Goal: Task Accomplishment & Management: Manage account settings

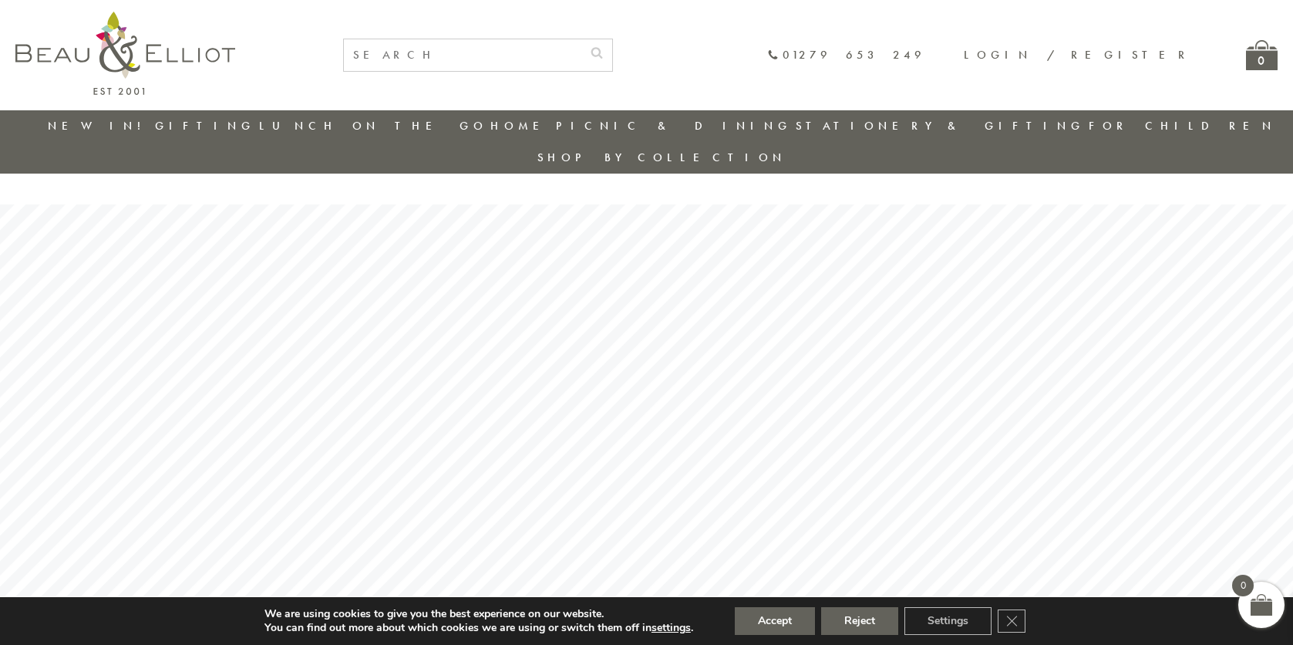
click at [1106, 59] on link "Login / Register" at bounding box center [1078, 54] width 228 height 15
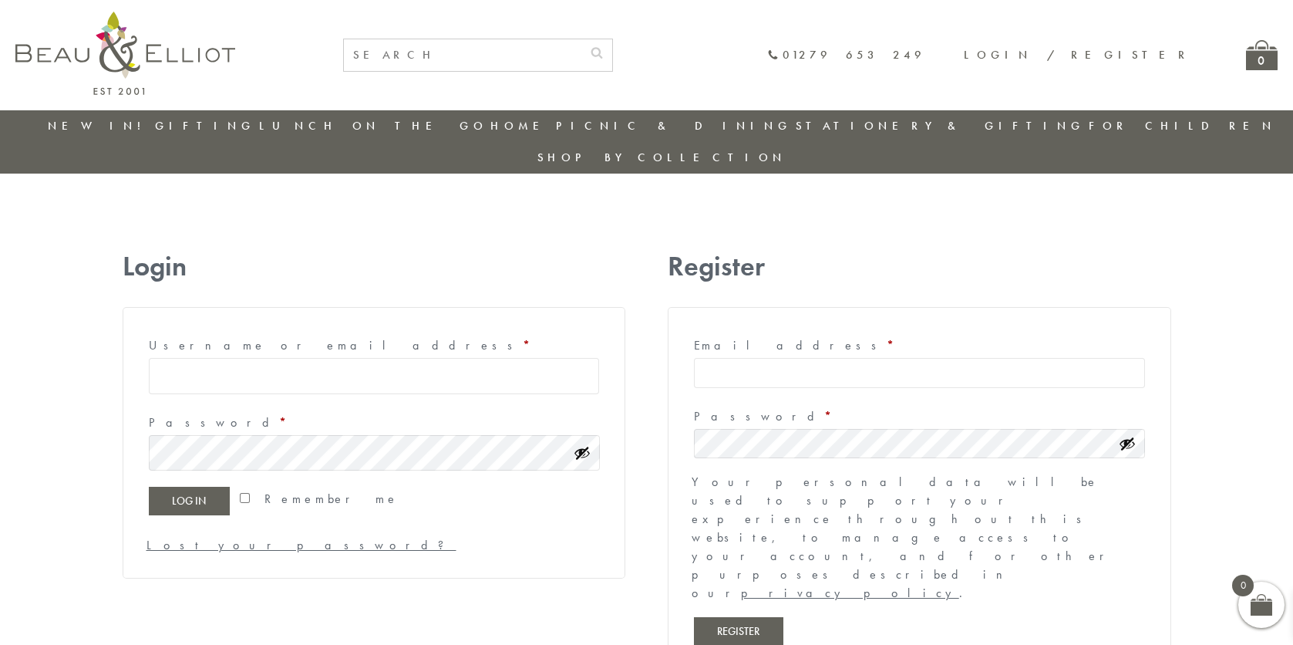
click at [226, 358] on input "Username or email address * Required" at bounding box center [374, 376] width 451 height 36
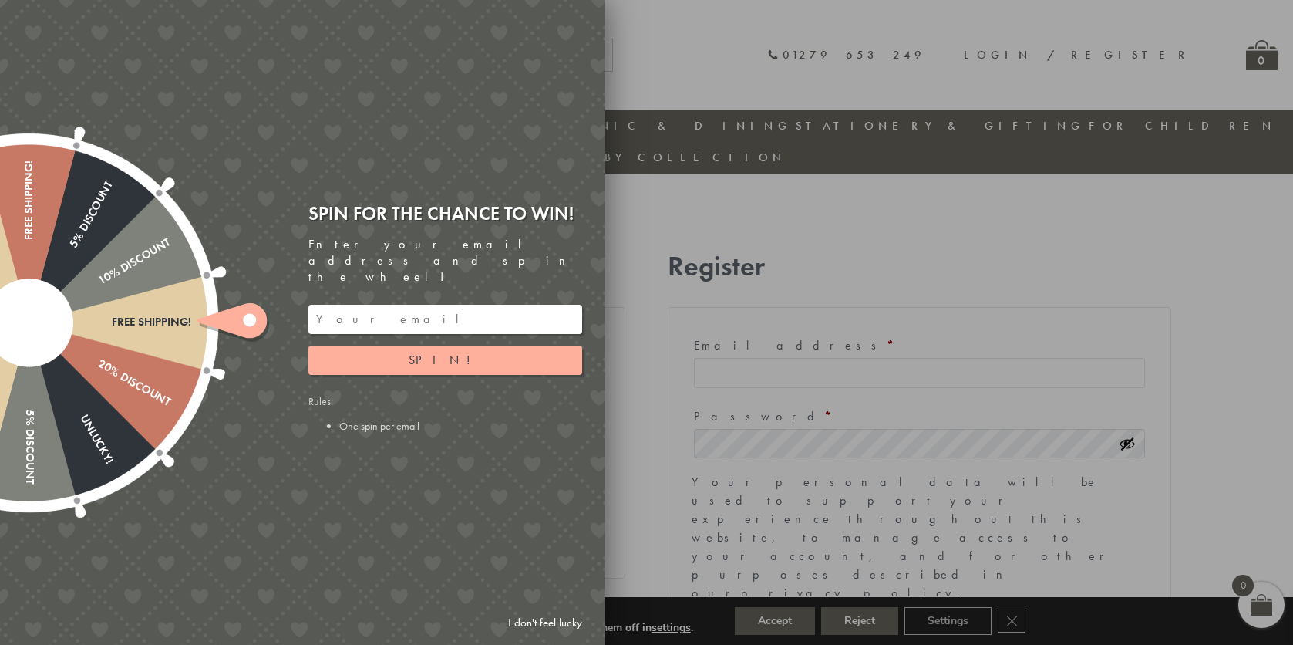
drag, startPoint x: 551, startPoint y: 625, endPoint x: 560, endPoint y: 613, distance: 14.3
click at [552, 625] on link "I don't feel lucky" at bounding box center [544, 622] width 89 height 29
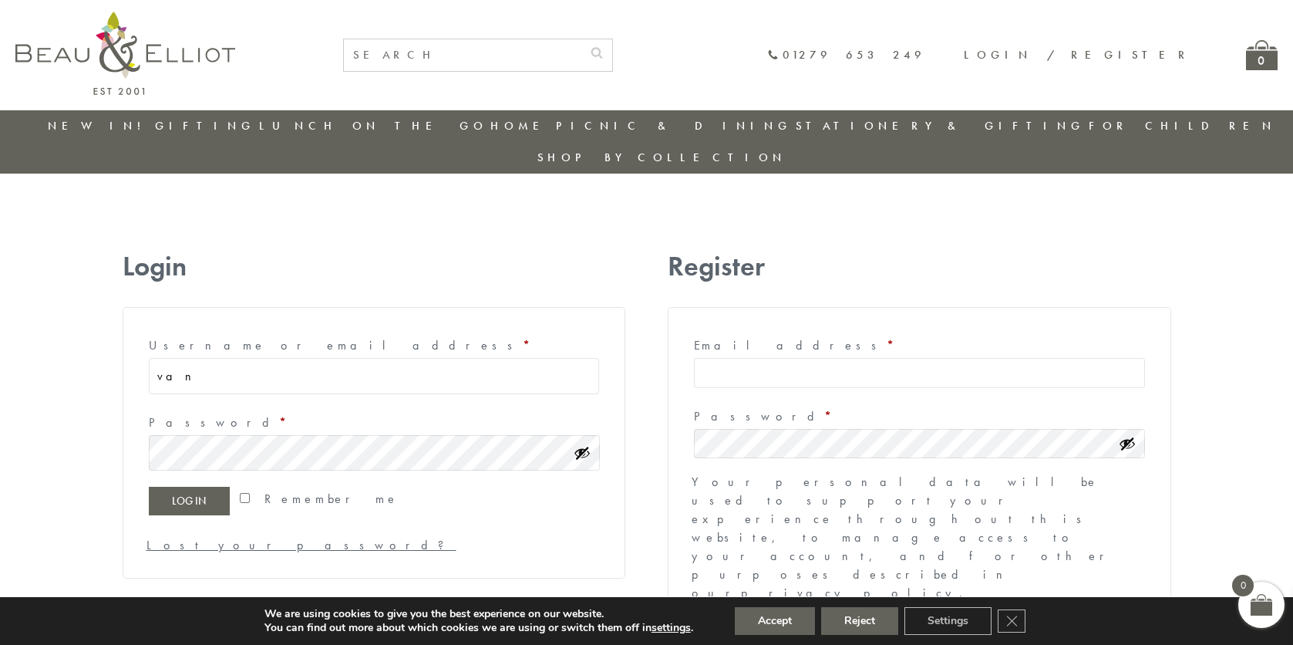
click at [182, 358] on input "van" at bounding box center [374, 376] width 451 height 36
type input "[EMAIL_ADDRESS][DOMAIN_NAME]"
click at [149, 487] on button "Log in" at bounding box center [189, 501] width 80 height 28
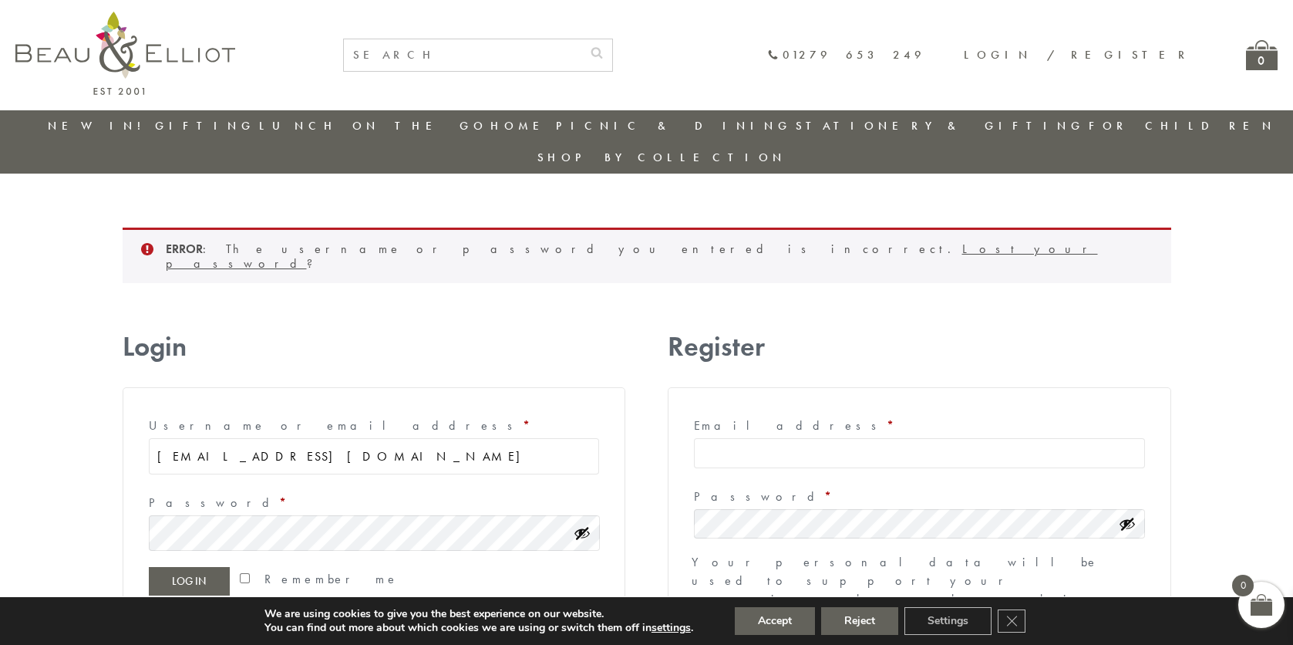
click at [149, 567] on button "Log in" at bounding box center [189, 581] width 80 height 28
click at [858, 621] on button "Reject" at bounding box center [859, 621] width 77 height 28
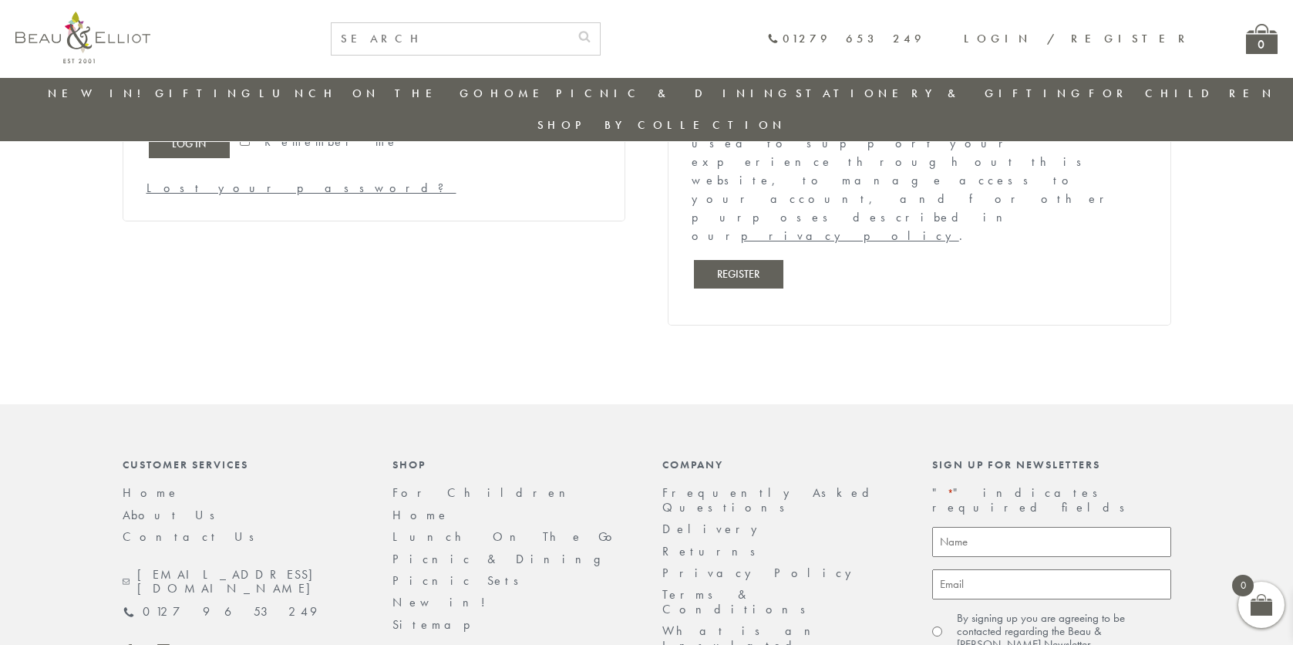
scroll to position [402, 0]
